Goal: Transaction & Acquisition: Purchase product/service

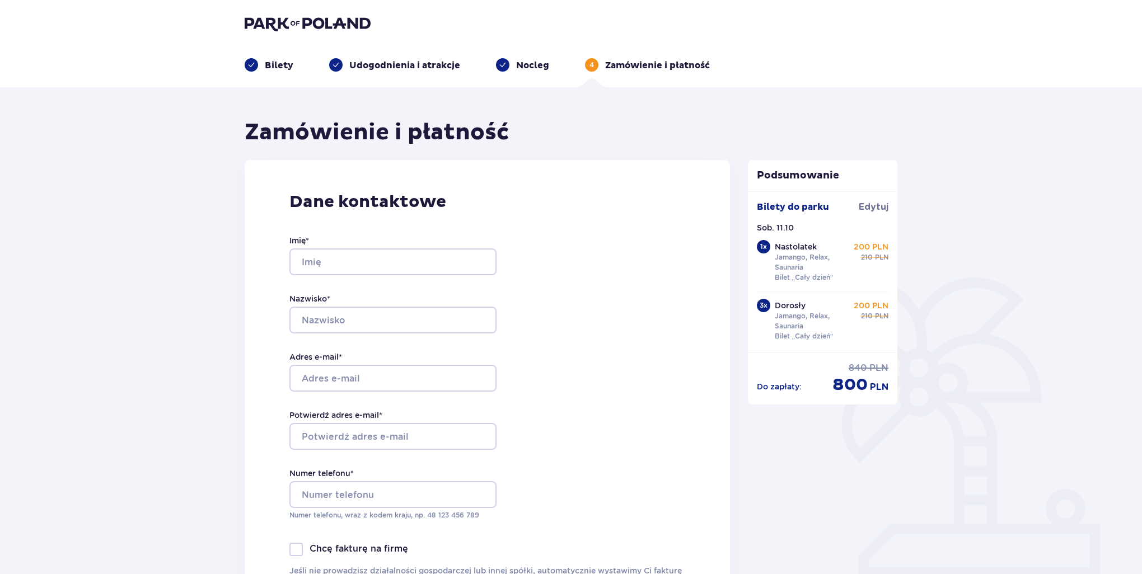
click at [280, 64] on p "Bilety" at bounding box center [279, 65] width 29 height 12
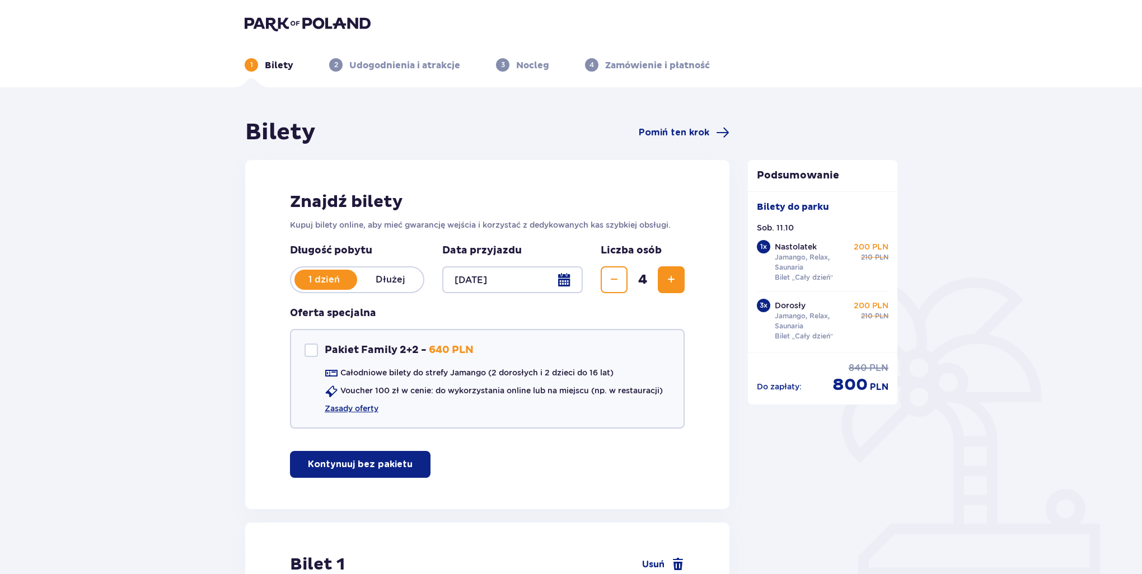
click at [289, 26] on img at bounding box center [308, 24] width 126 height 16
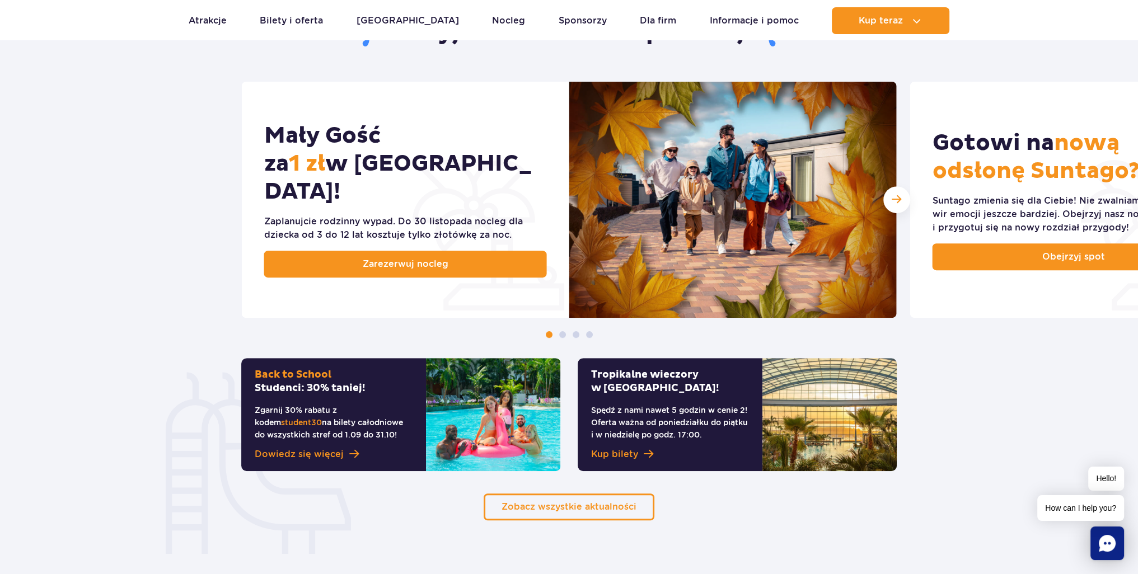
scroll to position [560, 0]
